Goal: Transaction & Acquisition: Purchase product/service

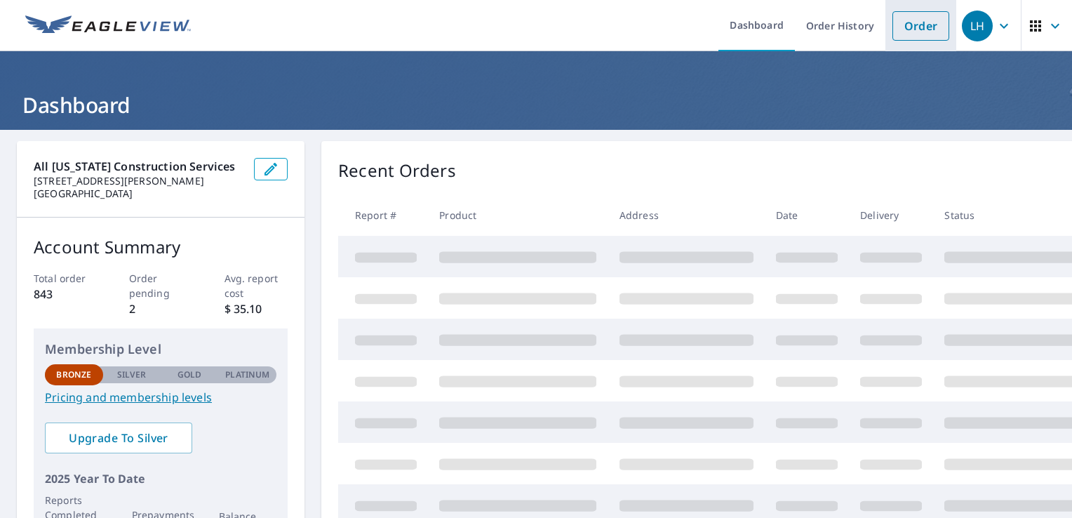
click at [918, 24] on link "Order" at bounding box center [920, 25] width 57 height 29
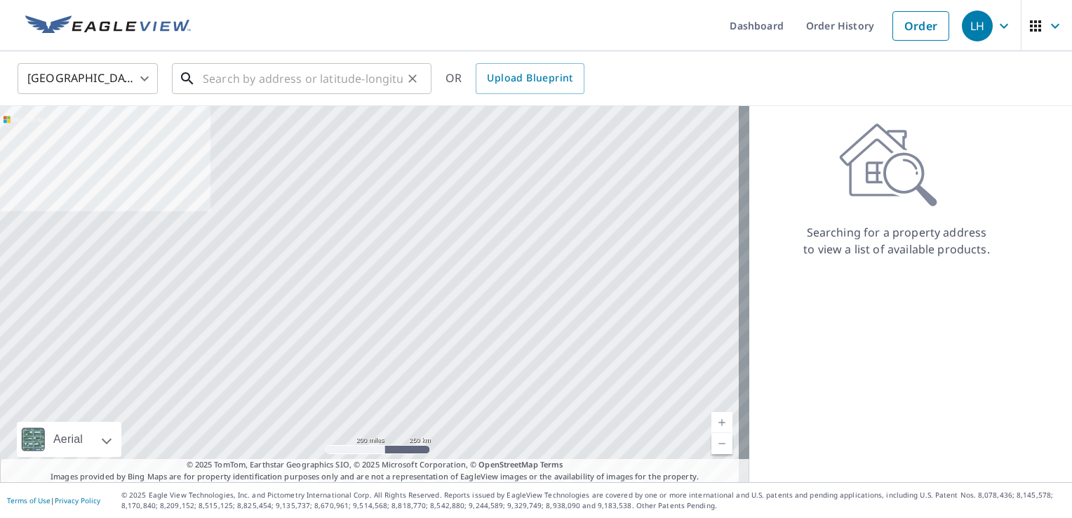
click at [257, 77] on input "text" at bounding box center [303, 78] width 200 height 39
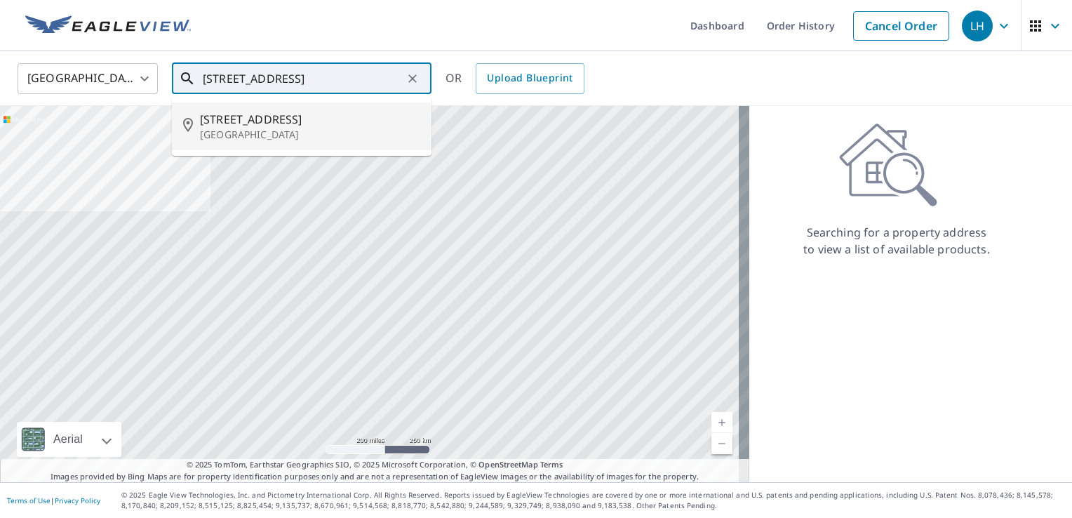
click at [290, 126] on span "[STREET_ADDRESS]" at bounding box center [310, 119] width 220 height 17
type input "[STREET_ADDRESS]"
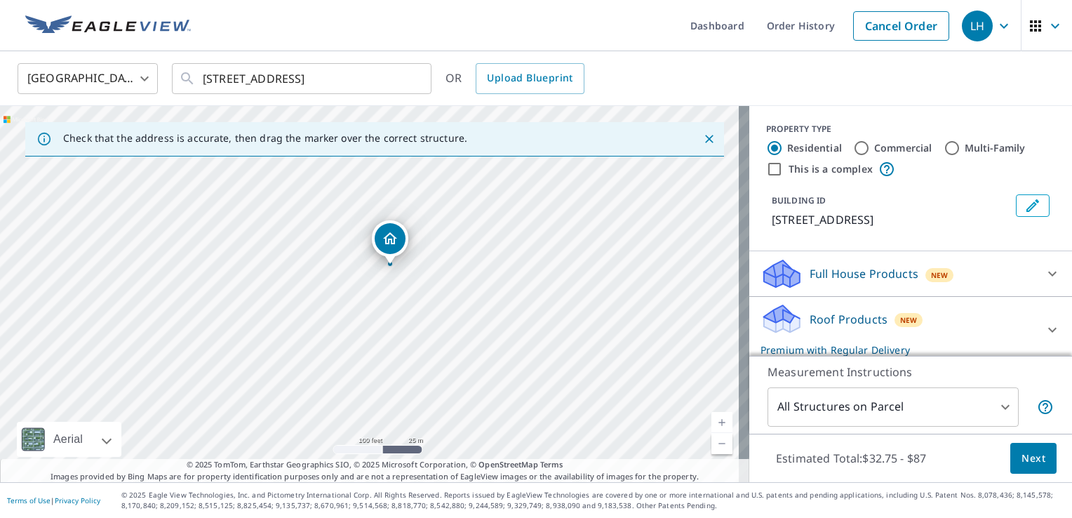
click at [968, 410] on body "LH LH Dashboard Order History Cancel Order LH [GEOGRAPHIC_DATA] [GEOGRAPHIC_DAT…" at bounding box center [536, 259] width 1072 height 518
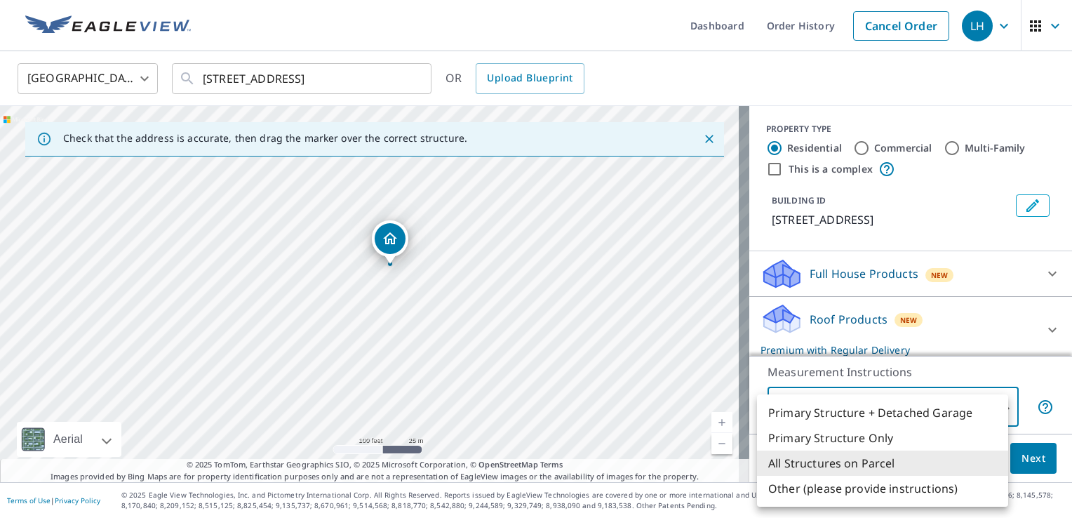
click at [850, 436] on li "Primary Structure Only" at bounding box center [882, 437] width 251 height 25
type input "2"
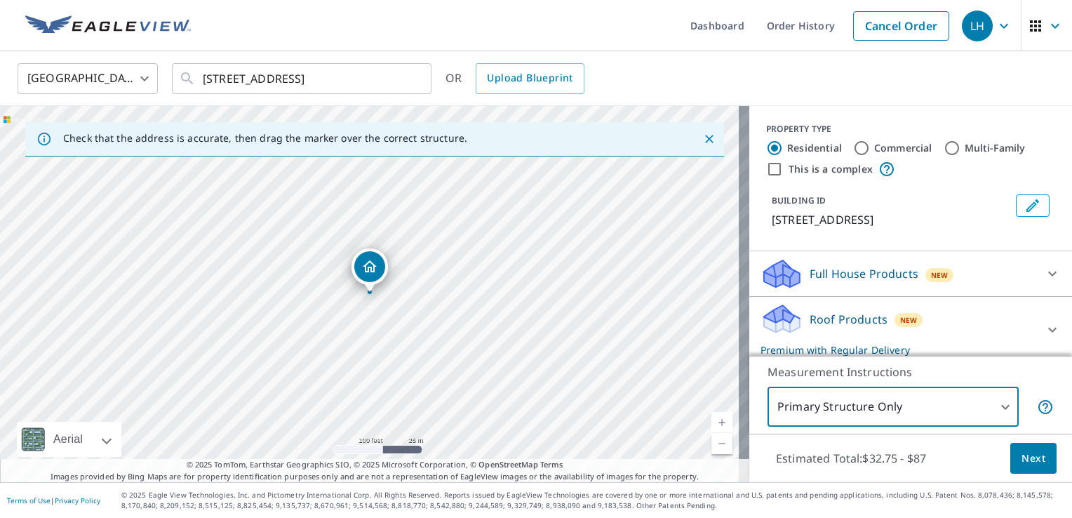
click at [1021, 457] on span "Next" at bounding box center [1033, 459] width 24 height 18
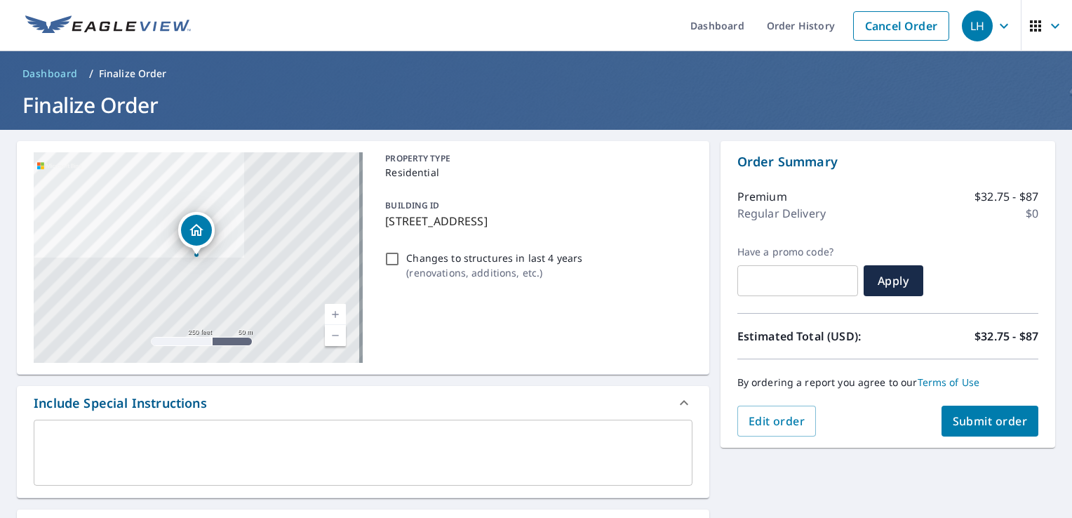
click at [953, 422] on span "Submit order" at bounding box center [990, 420] width 75 height 15
